Goal: Communication & Community: Ask a question

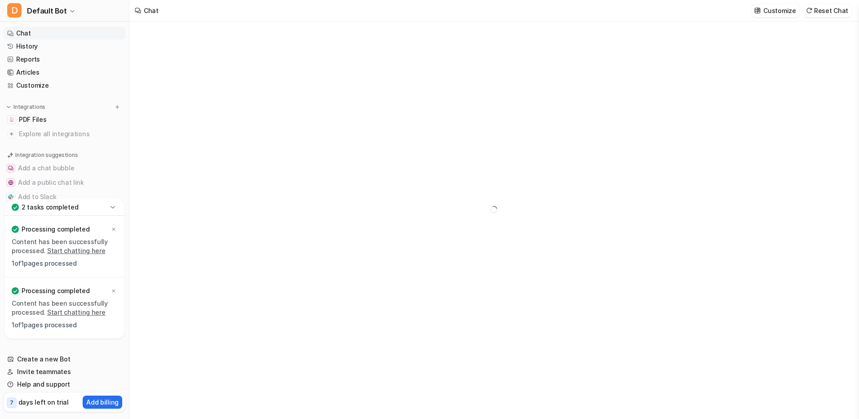
type textarea "**********"
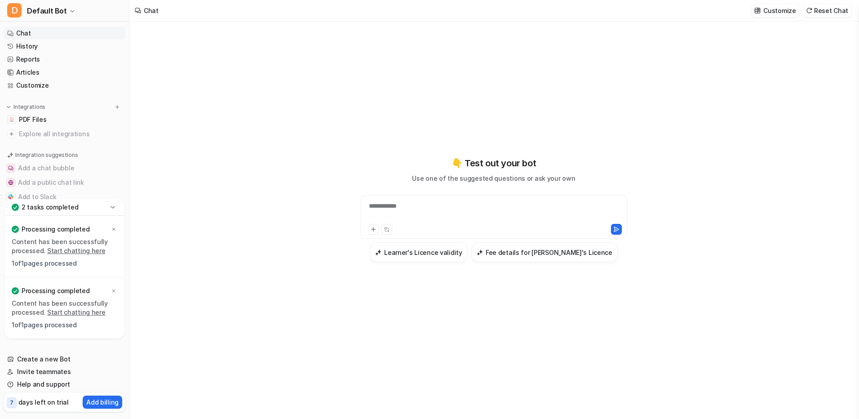
click at [388, 205] on div "**********" at bounding box center [494, 211] width 263 height 21
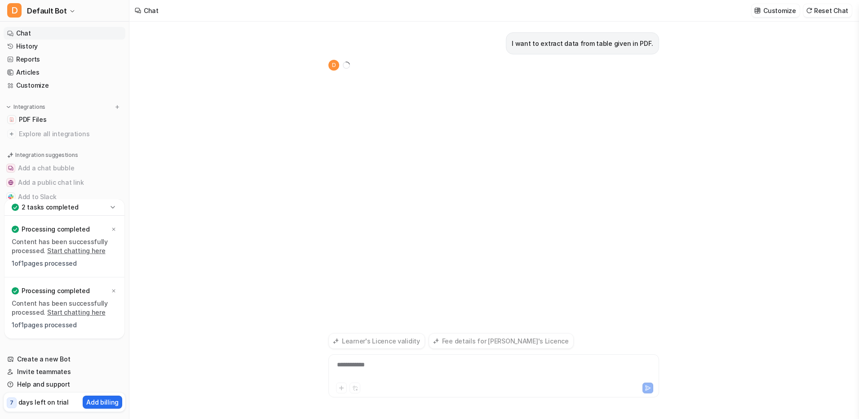
click at [472, 368] on div "**********" at bounding box center [494, 370] width 326 height 21
